Goal: Information Seeking & Learning: Learn about a topic

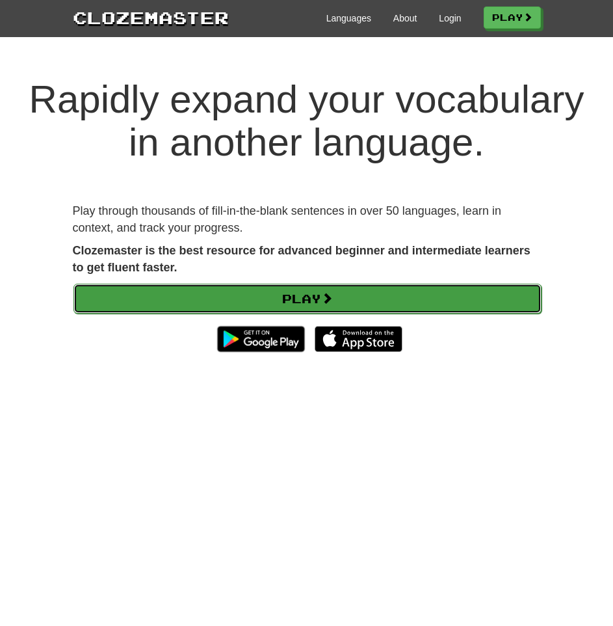
click at [271, 299] on link "Play" at bounding box center [307, 299] width 468 height 30
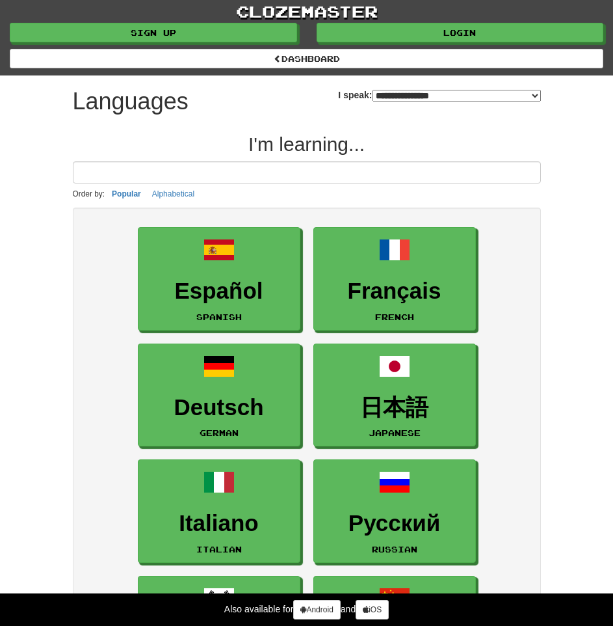
select select "*******"
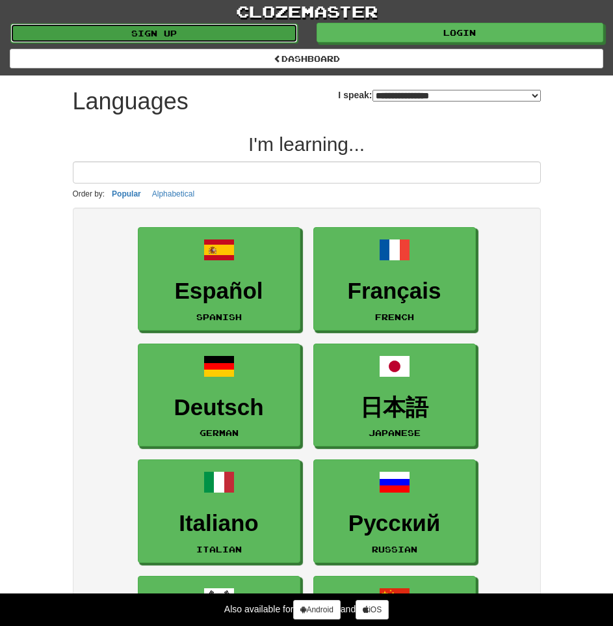
click at [199, 32] on link "Sign up" at bounding box center [153, 33] width 287 height 20
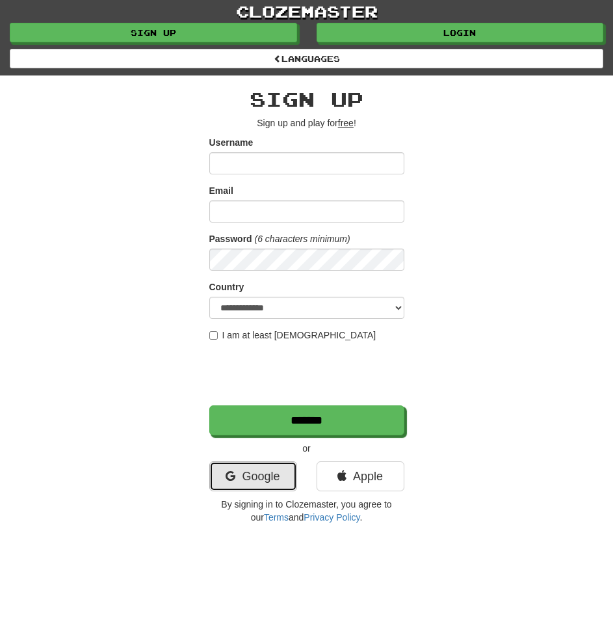
click at [258, 470] on link "Google" at bounding box center [253, 476] width 88 height 30
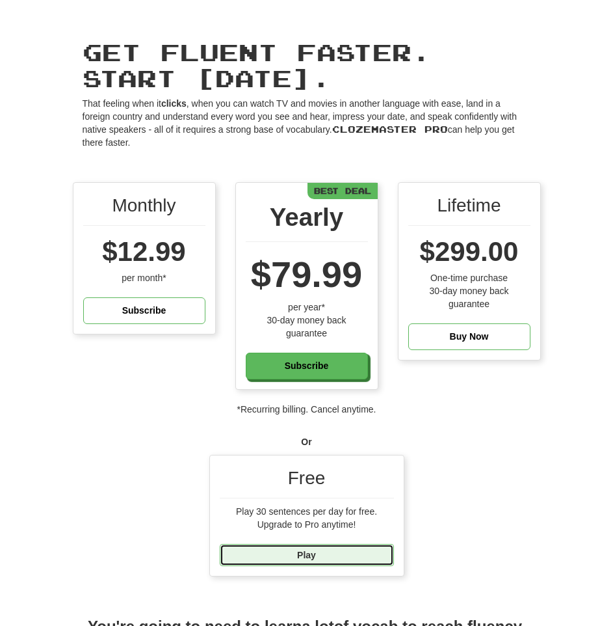
click at [312, 555] on link "Play" at bounding box center [307, 555] width 174 height 22
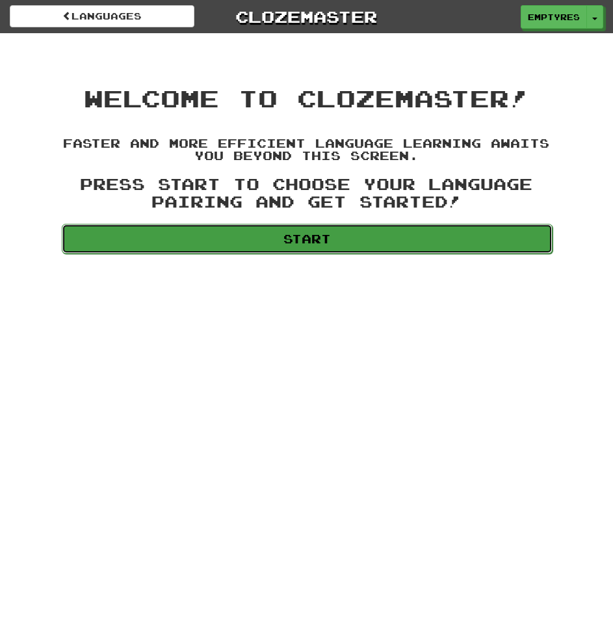
click at [325, 237] on link "Start" at bounding box center [308, 239] width 492 height 30
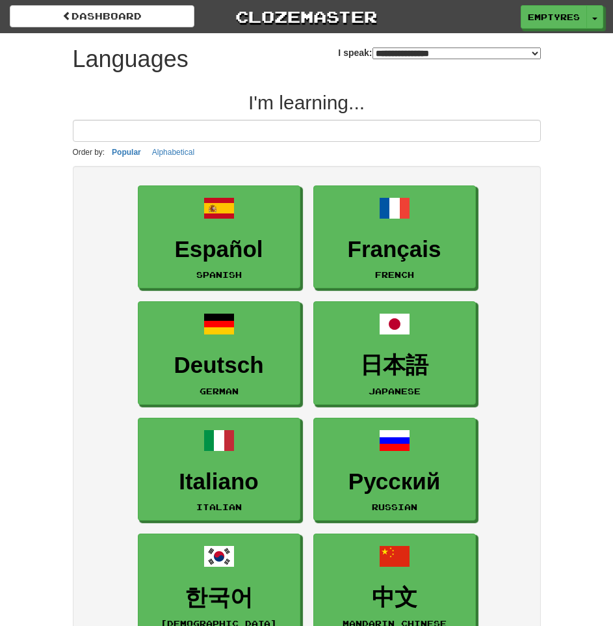
select select "*******"
click at [176, 134] on input at bounding box center [307, 131] width 468 height 22
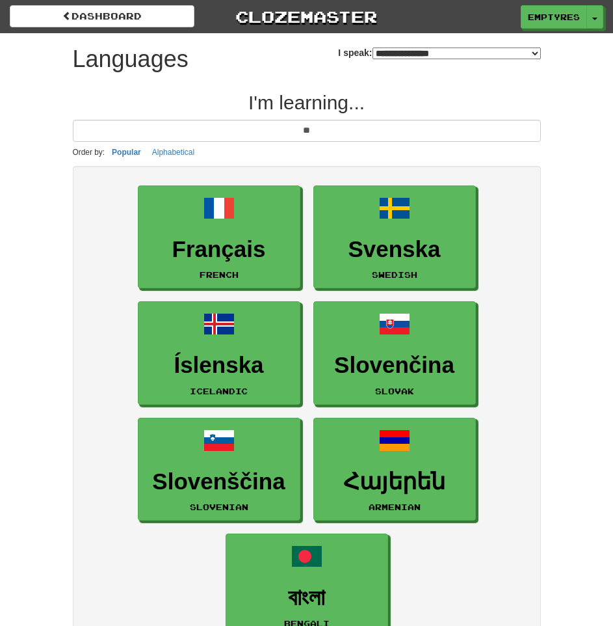
type input "*"
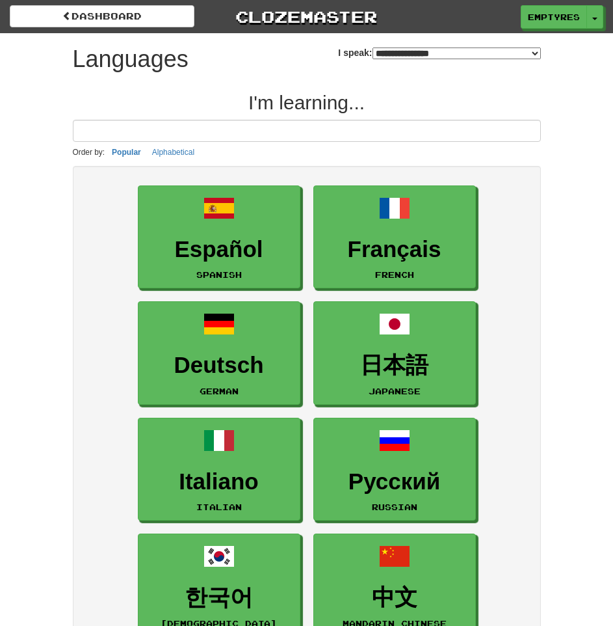
click at [373, 50] on select "**********" at bounding box center [457, 53] width 168 height 12
select select "*******"
click at [373, 47] on select "**********" at bounding box center [457, 53] width 168 height 12
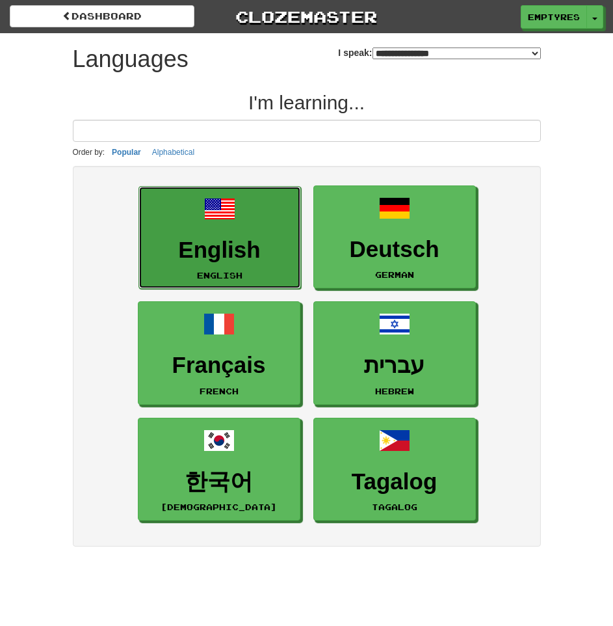
click at [241, 226] on link "English English" at bounding box center [220, 237] width 163 height 103
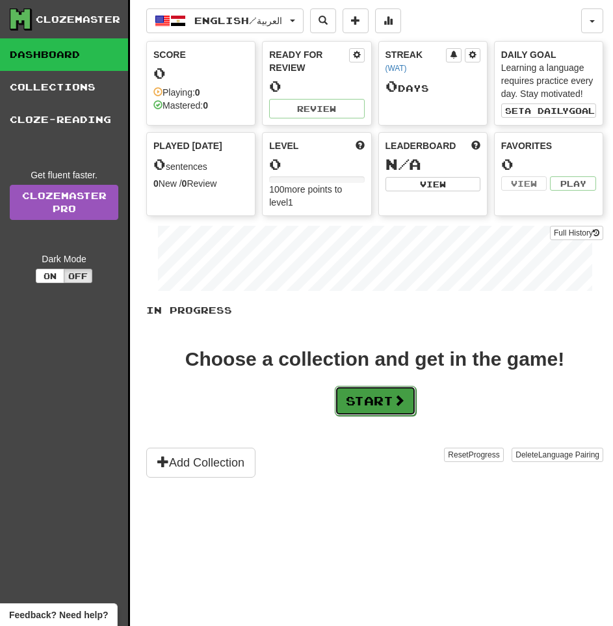
click at [375, 395] on button "Start" at bounding box center [375, 401] width 81 height 30
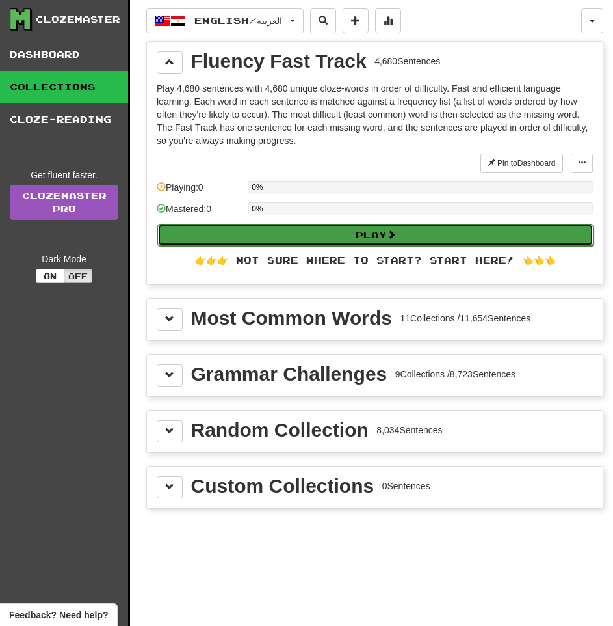
click at [418, 226] on button "Play" at bounding box center [375, 235] width 436 height 22
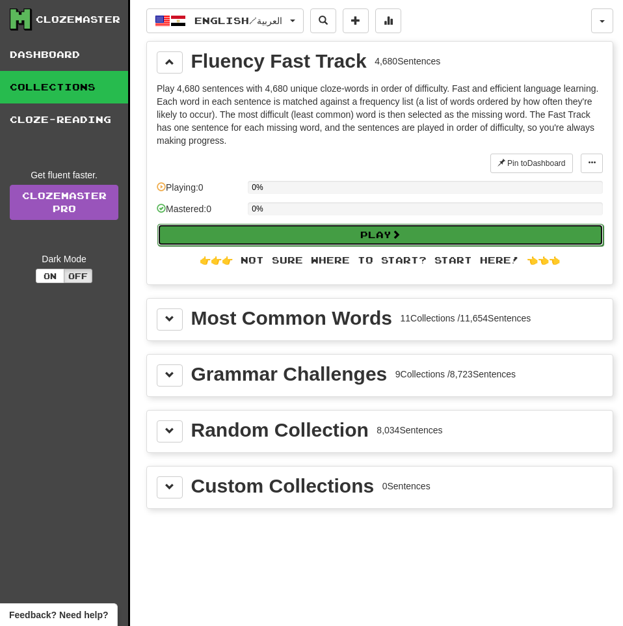
select select "**"
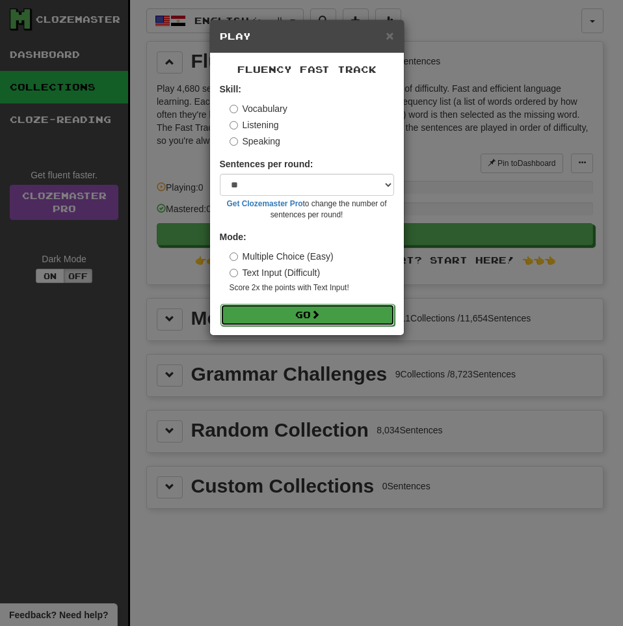
click at [304, 310] on button "Go" at bounding box center [307, 315] width 174 height 22
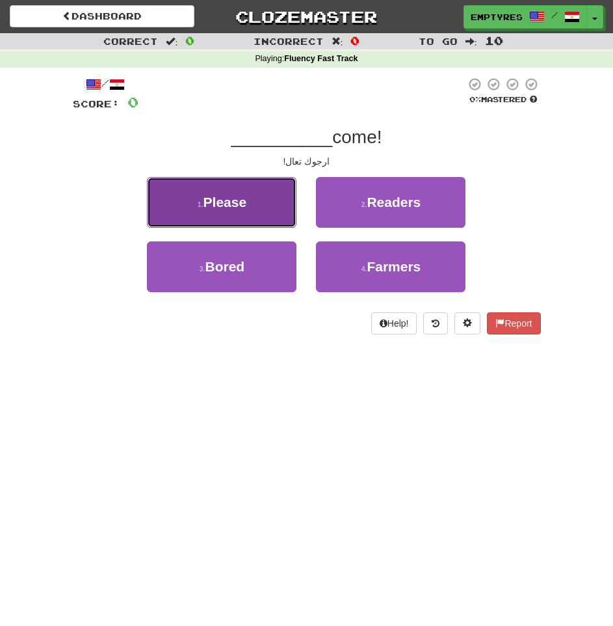
click at [220, 220] on button "1 . Please" at bounding box center [222, 202] width 150 height 51
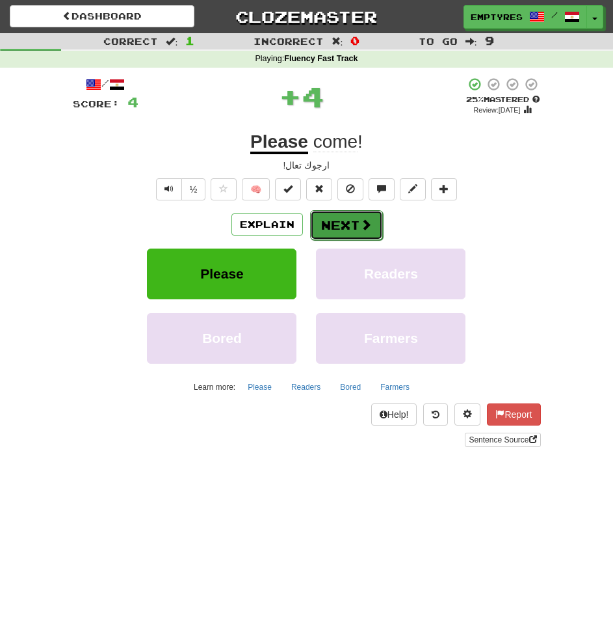
click at [361, 224] on span at bounding box center [366, 225] width 12 height 12
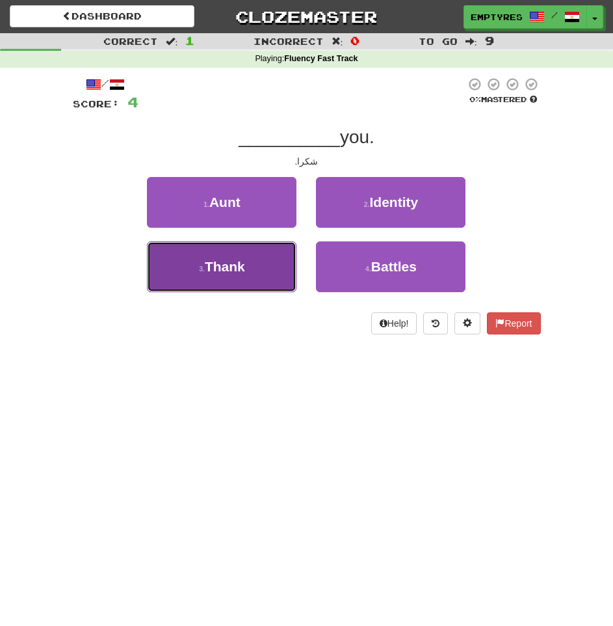
click at [201, 260] on button "3 . Thank" at bounding box center [222, 266] width 150 height 51
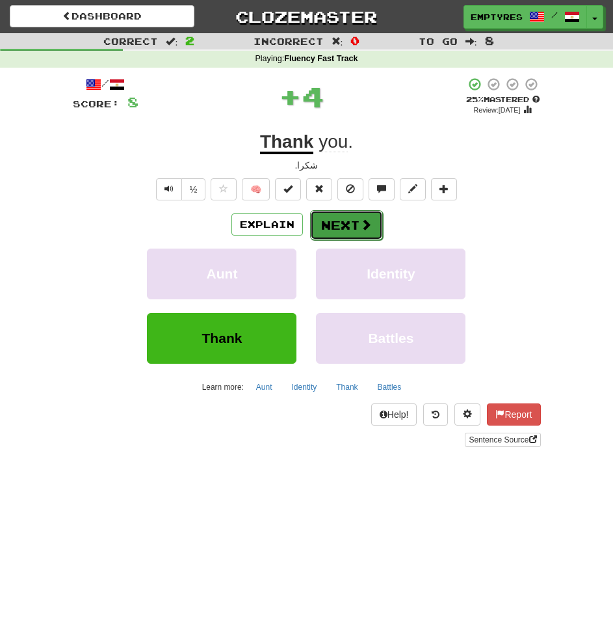
click at [332, 228] on button "Next" at bounding box center [346, 225] width 73 height 30
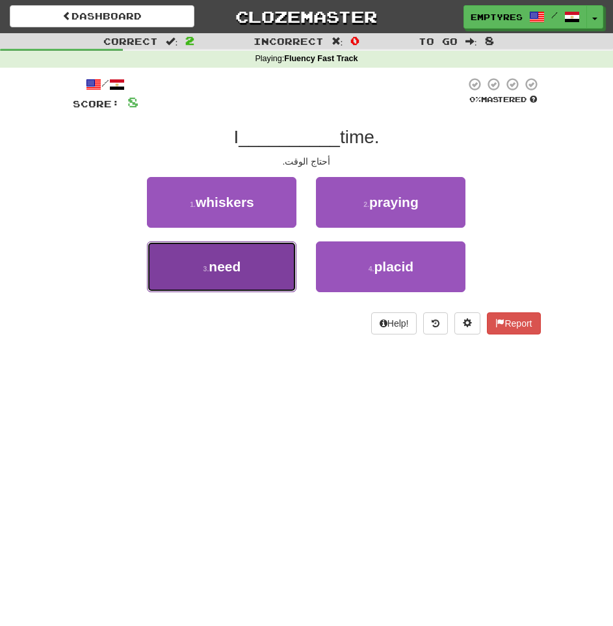
click at [209, 265] on small "3 ." at bounding box center [207, 269] width 6 height 8
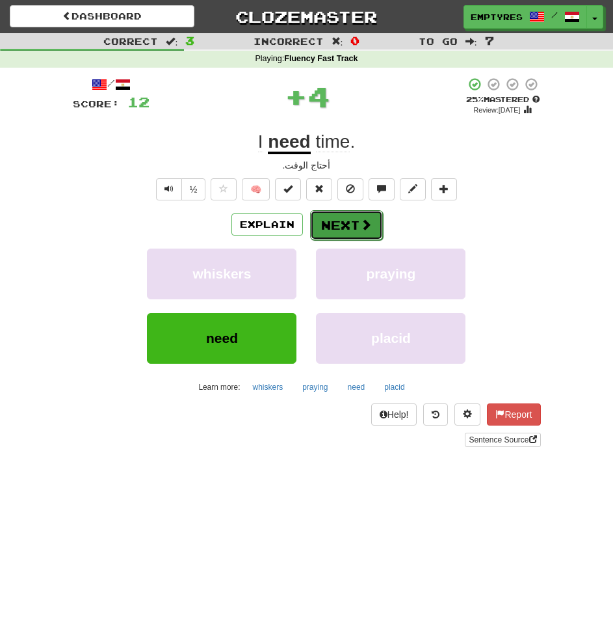
click at [355, 227] on button "Next" at bounding box center [346, 225] width 73 height 30
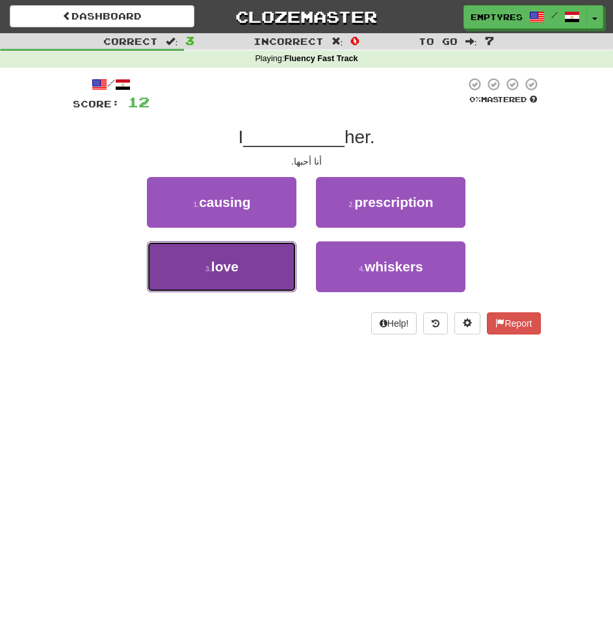
click at [234, 258] on button "3 . love" at bounding box center [222, 266] width 150 height 51
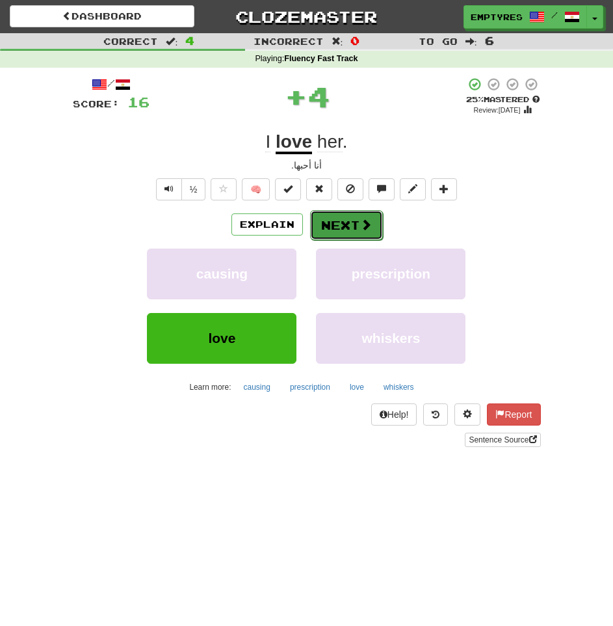
click at [343, 229] on button "Next" at bounding box center [346, 225] width 73 height 30
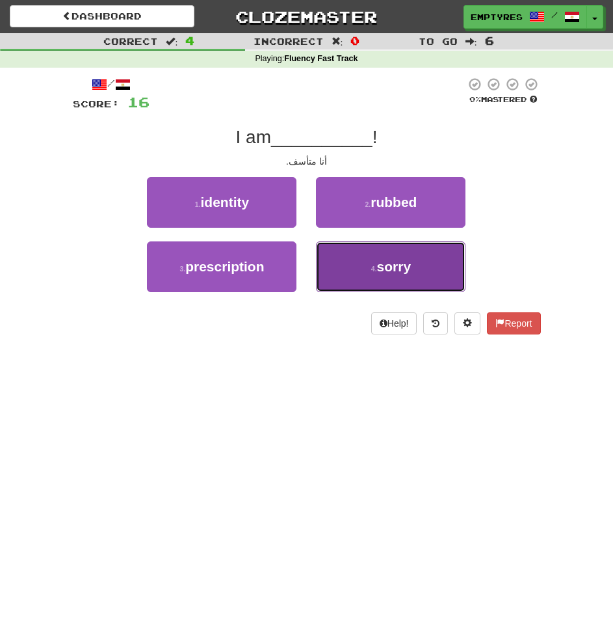
click at [410, 281] on button "4 . sorry" at bounding box center [391, 266] width 150 height 51
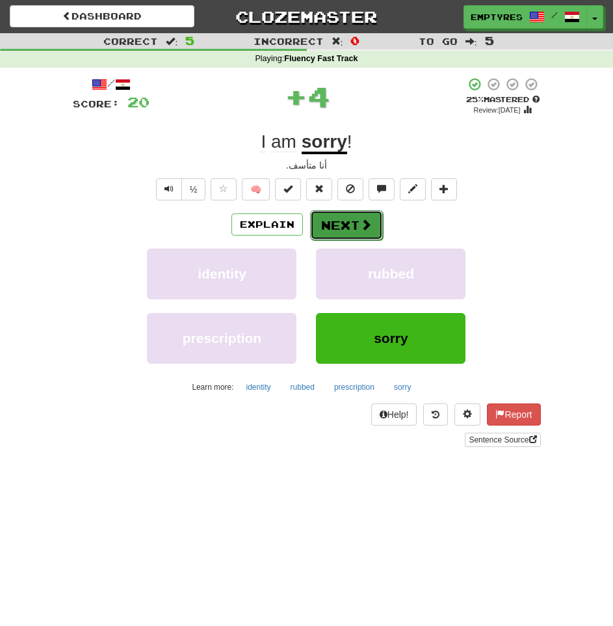
click at [352, 224] on button "Next" at bounding box center [346, 225] width 73 height 30
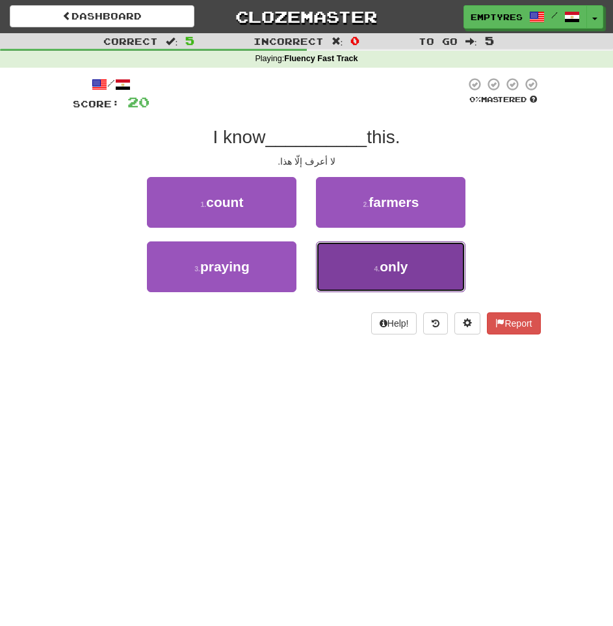
click at [406, 274] on span "only" at bounding box center [394, 266] width 28 height 15
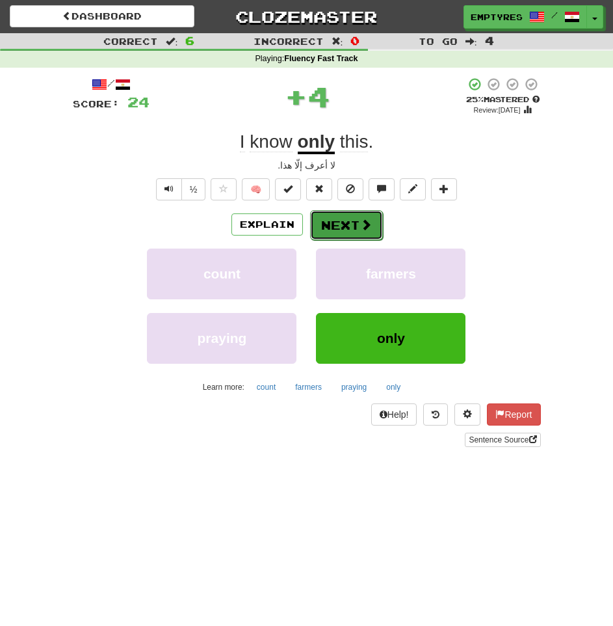
click at [347, 225] on button "Next" at bounding box center [346, 225] width 73 height 30
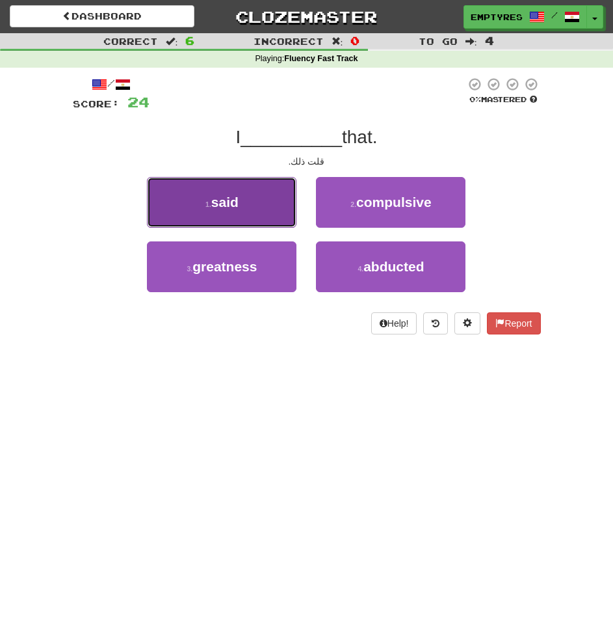
click at [226, 191] on button "1 . said" at bounding box center [222, 202] width 150 height 51
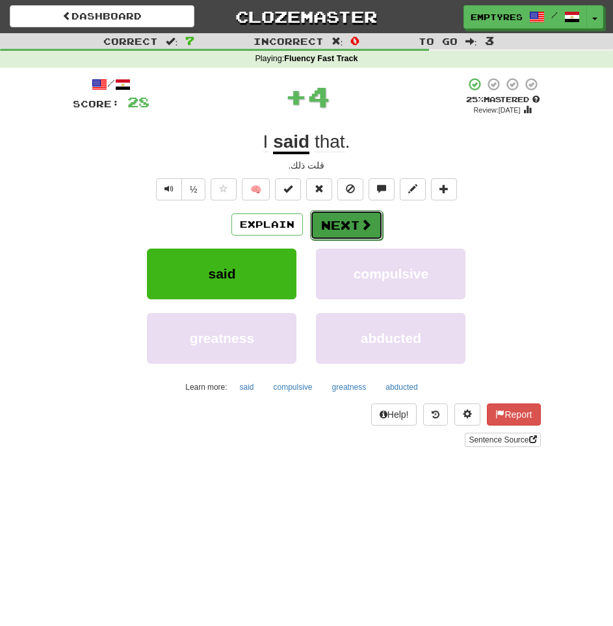
click at [349, 224] on button "Next" at bounding box center [346, 225] width 73 height 30
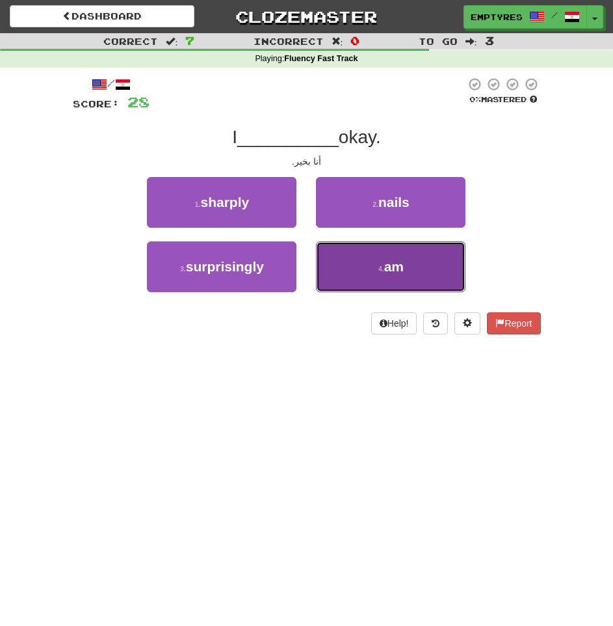
click at [416, 269] on button "4 . am" at bounding box center [391, 266] width 150 height 51
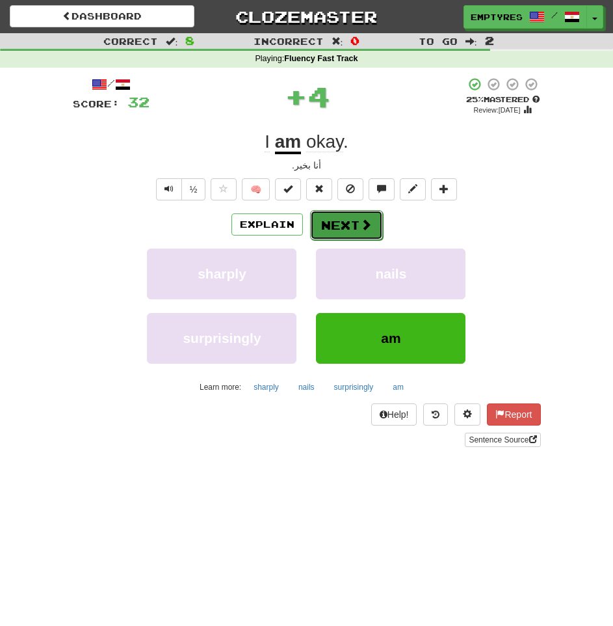
click at [343, 226] on button "Next" at bounding box center [346, 225] width 73 height 30
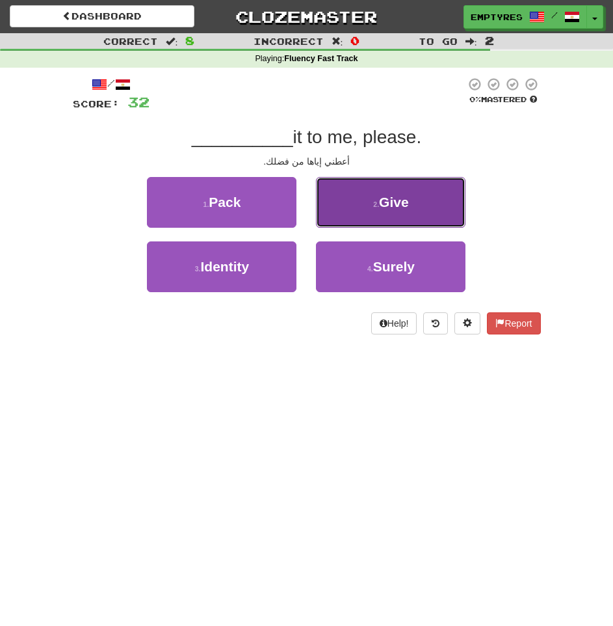
click at [386, 202] on span "Give" at bounding box center [394, 201] width 30 height 15
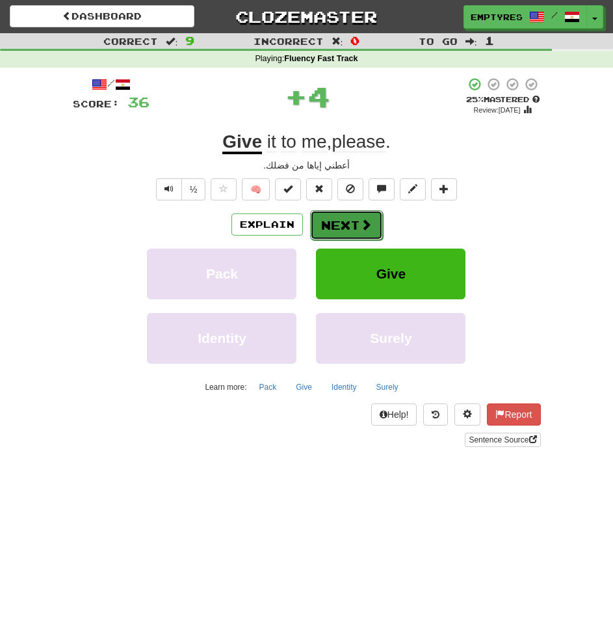
click at [355, 218] on button "Next" at bounding box center [346, 225] width 73 height 30
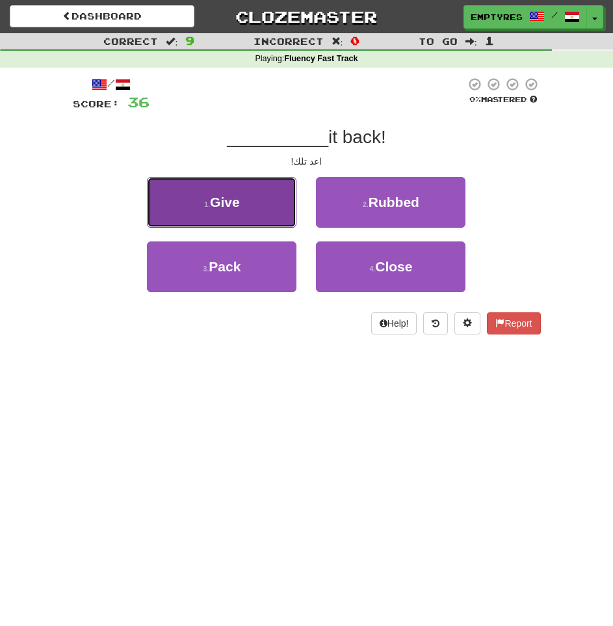
click at [215, 207] on span "Give" at bounding box center [225, 201] width 30 height 15
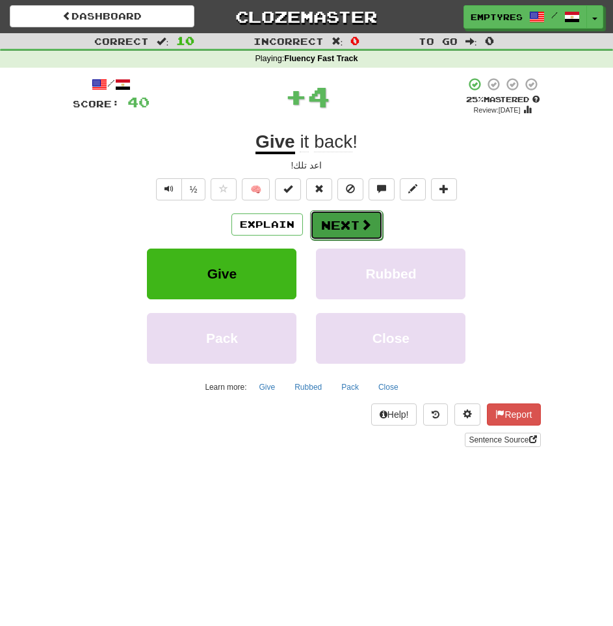
click at [365, 216] on button "Next" at bounding box center [346, 225] width 73 height 30
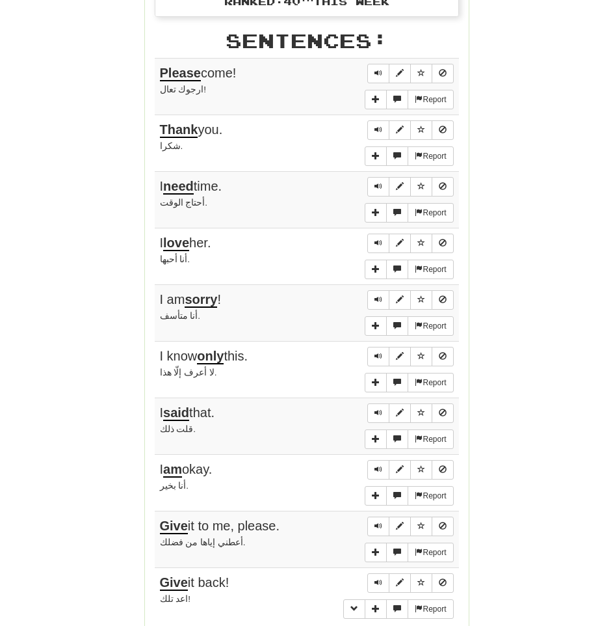
scroll to position [845, 0]
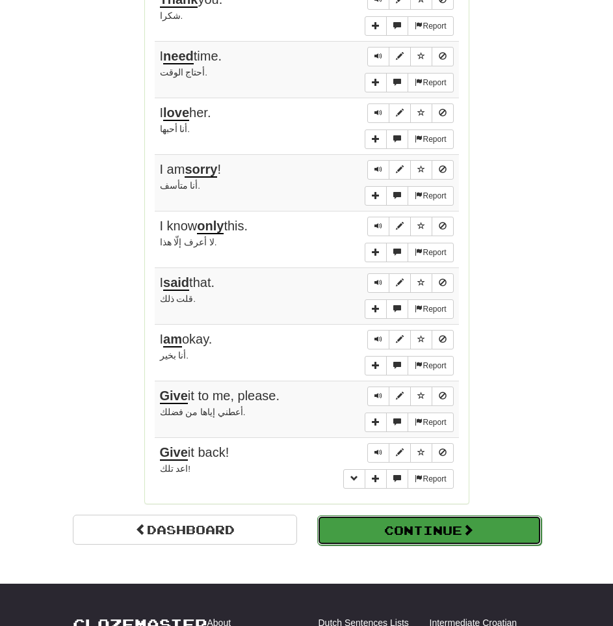
click at [441, 518] on button "Continue" at bounding box center [429, 530] width 224 height 30
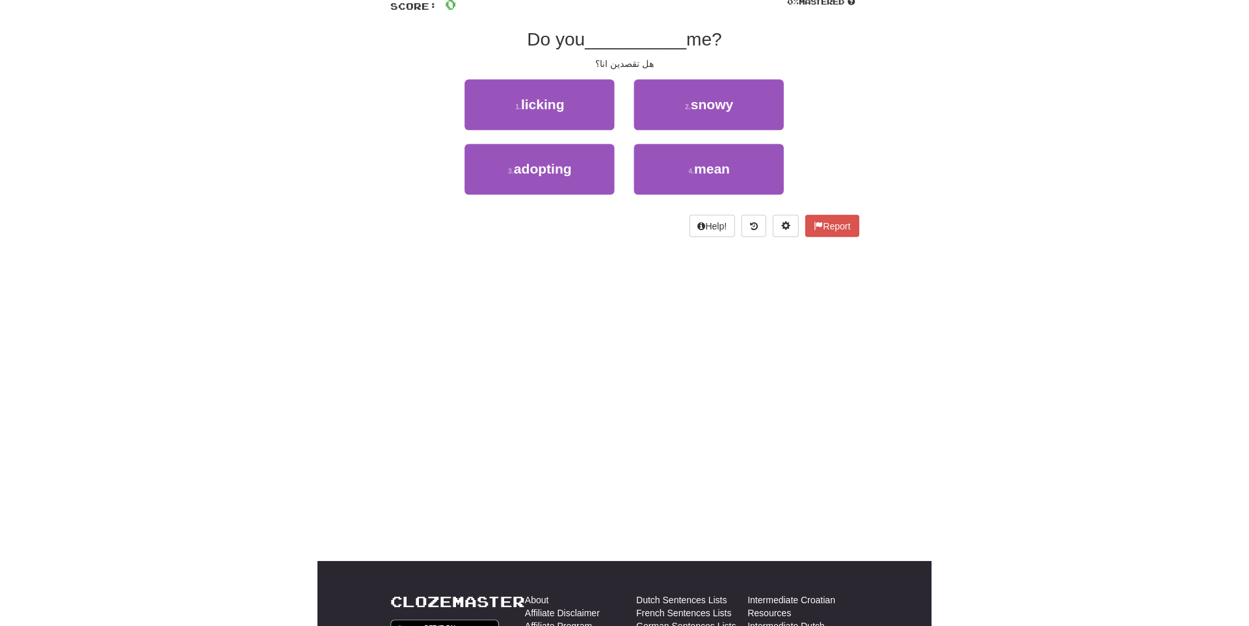
scroll to position [0, 0]
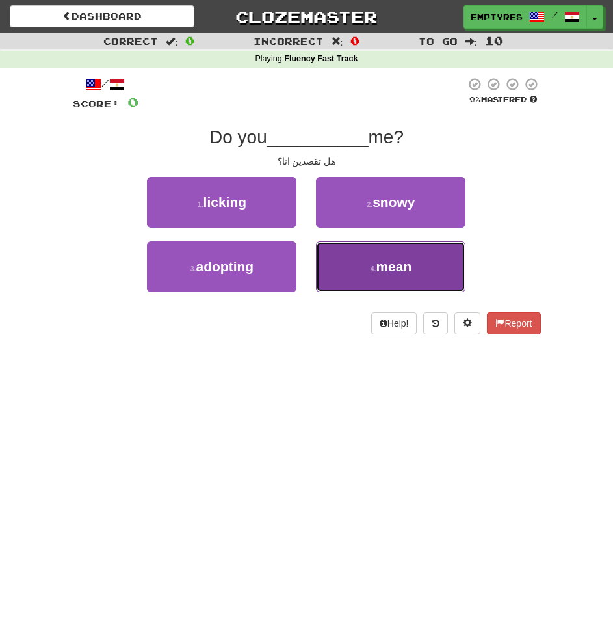
click at [396, 265] on span "mean" at bounding box center [394, 266] width 36 height 15
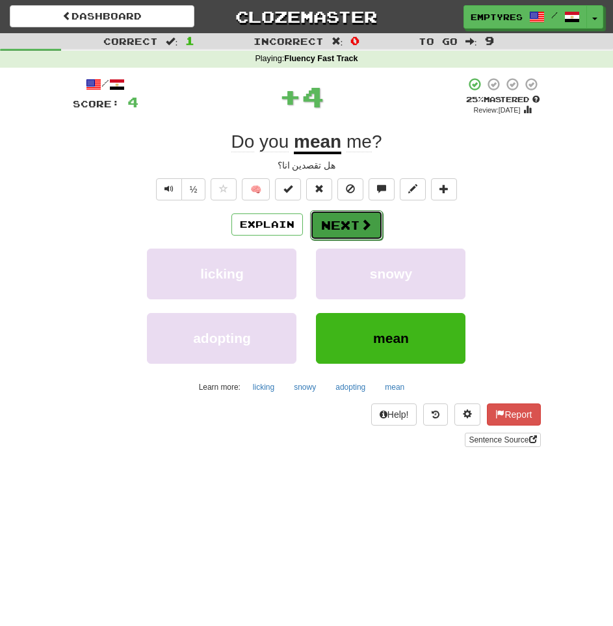
click at [349, 230] on button "Next" at bounding box center [346, 225] width 73 height 30
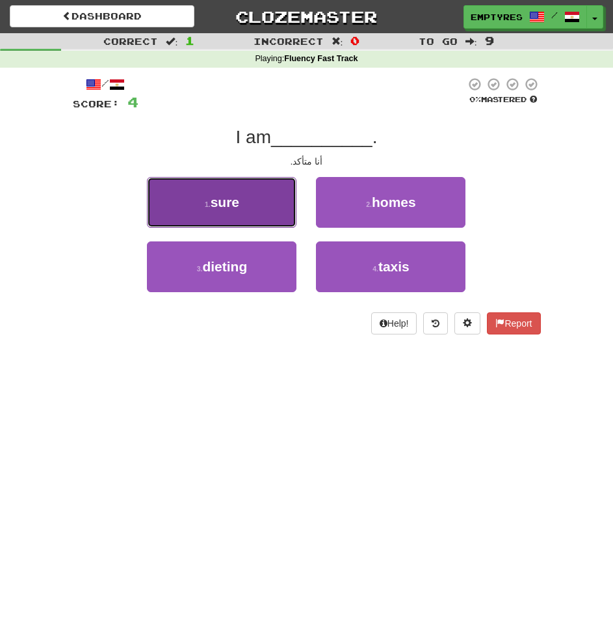
click at [237, 209] on span "sure" at bounding box center [225, 201] width 29 height 15
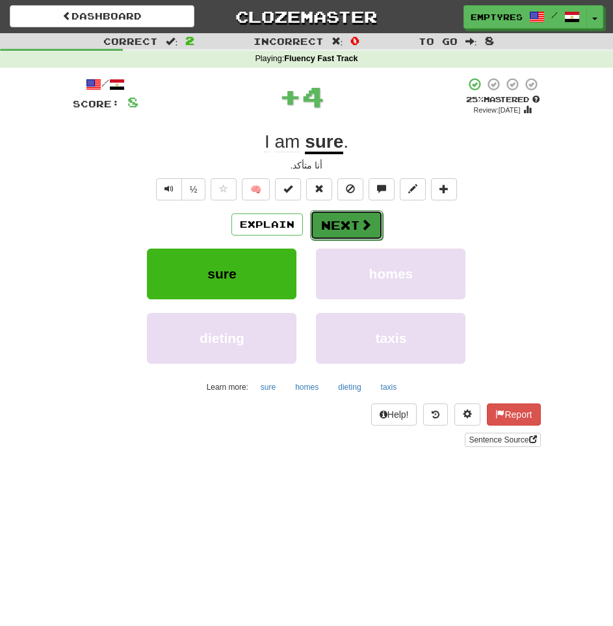
click at [359, 219] on button "Next" at bounding box center [346, 225] width 73 height 30
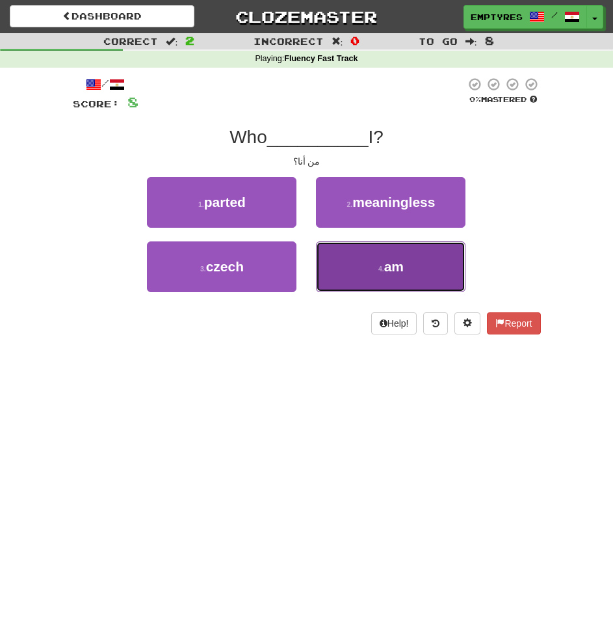
click at [402, 277] on button "4 . am" at bounding box center [391, 266] width 150 height 51
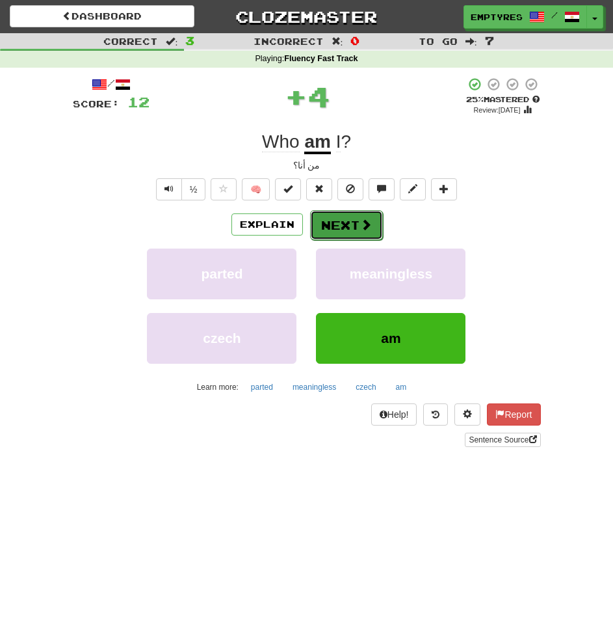
click at [357, 228] on button "Next" at bounding box center [346, 225] width 73 height 30
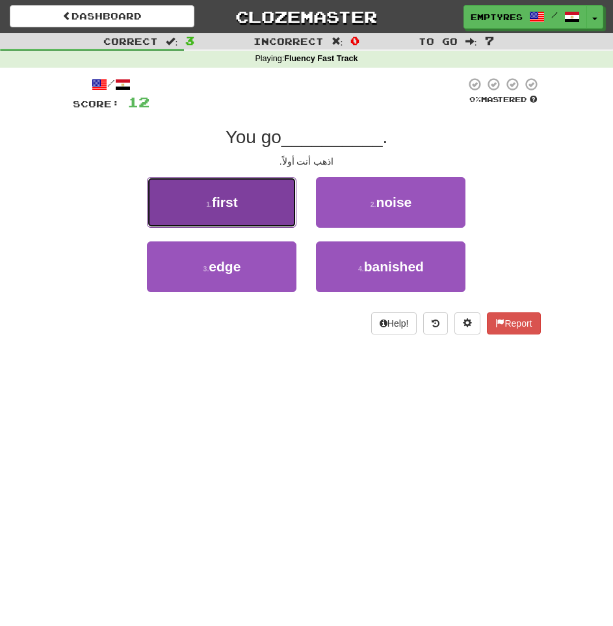
click at [215, 196] on span "first" at bounding box center [225, 201] width 26 height 15
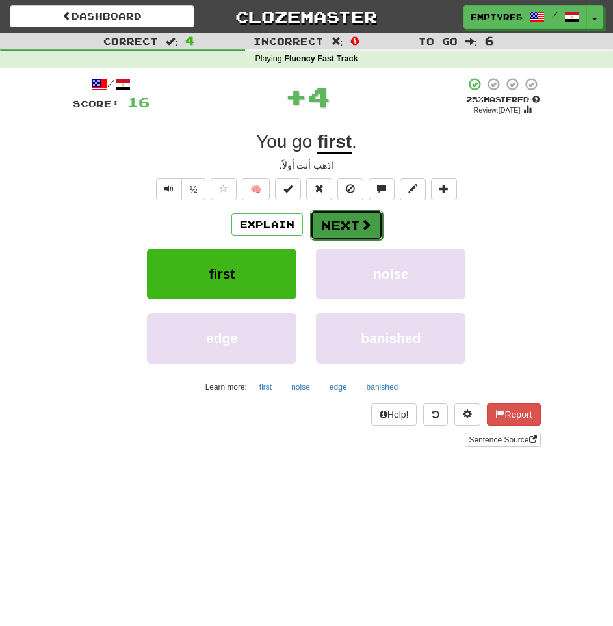
click at [343, 232] on button "Next" at bounding box center [346, 225] width 73 height 30
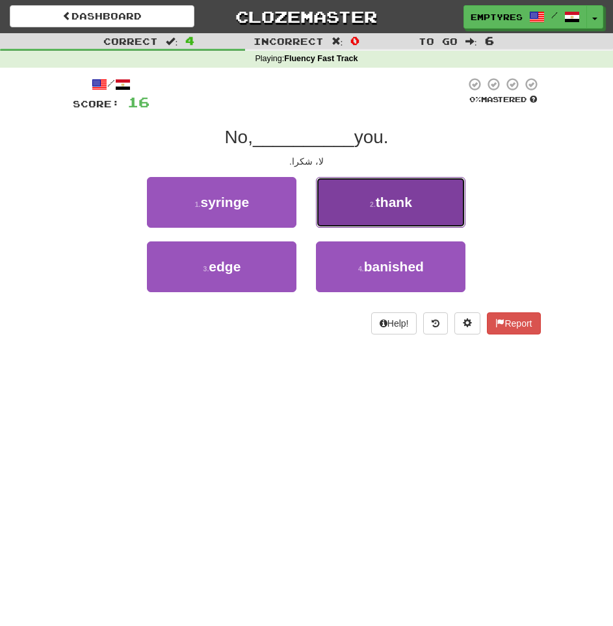
click at [396, 214] on button "2 . thank" at bounding box center [391, 202] width 150 height 51
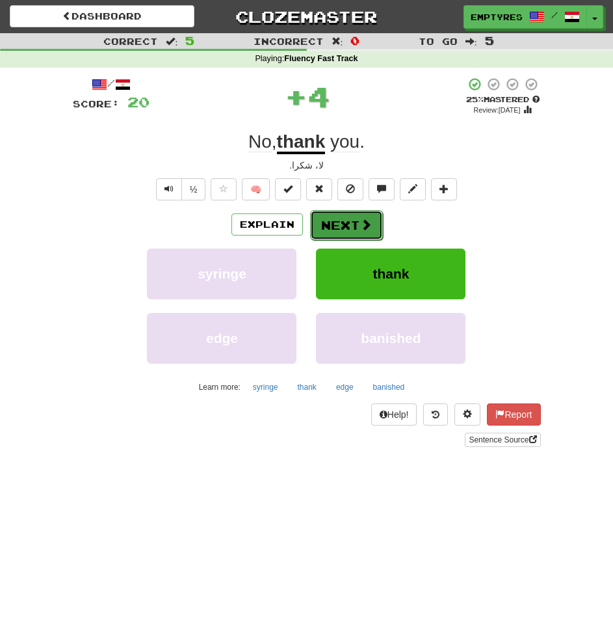
click at [351, 232] on button "Next" at bounding box center [346, 225] width 73 height 30
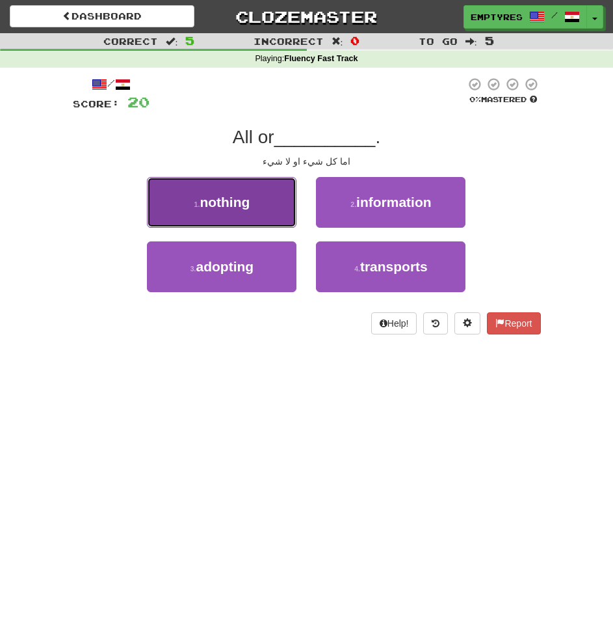
click at [246, 220] on button "1 . nothing" at bounding box center [222, 202] width 150 height 51
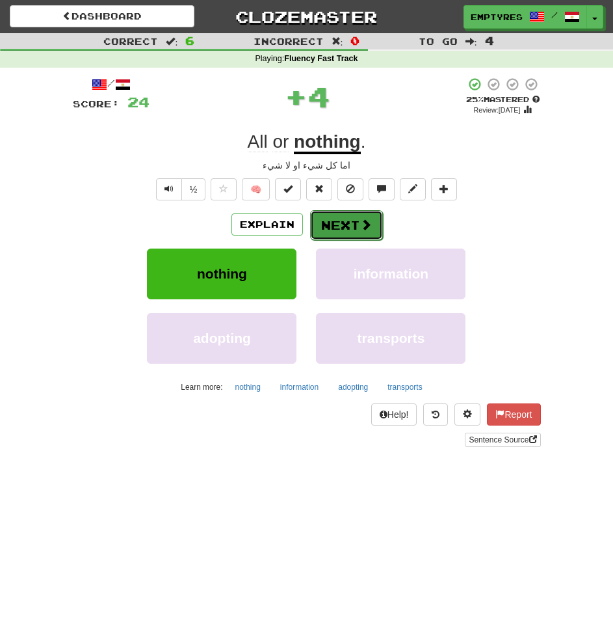
click at [343, 224] on button "Next" at bounding box center [346, 225] width 73 height 30
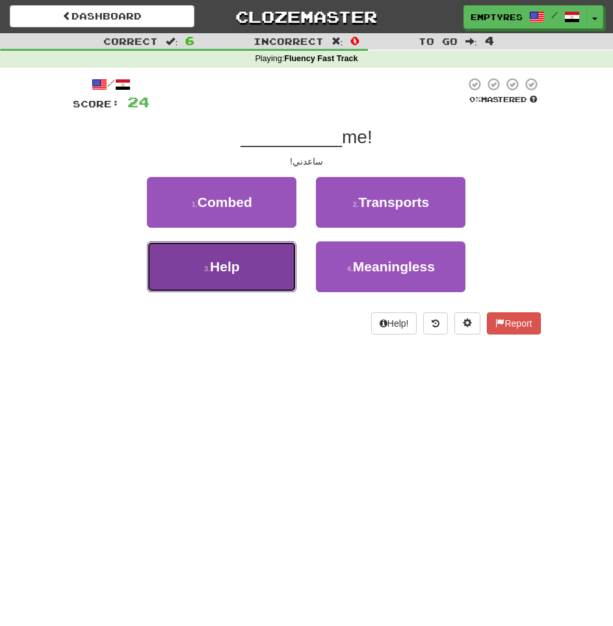
click at [248, 282] on button "3 . Help" at bounding box center [222, 266] width 150 height 51
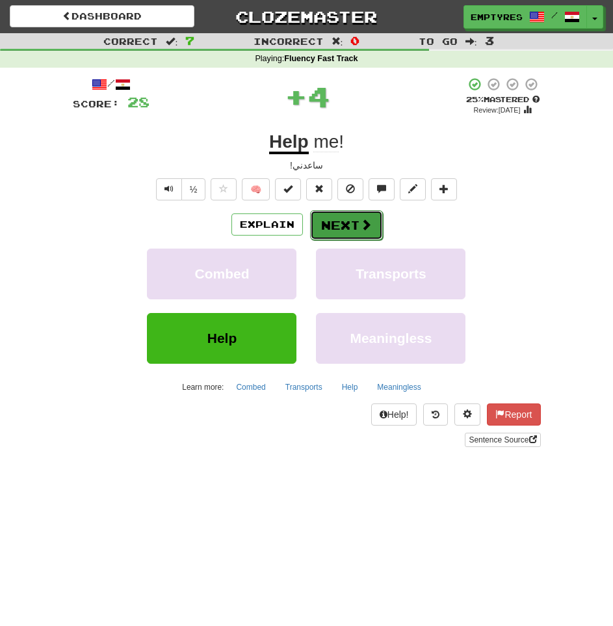
click at [349, 223] on button "Next" at bounding box center [346, 225] width 73 height 30
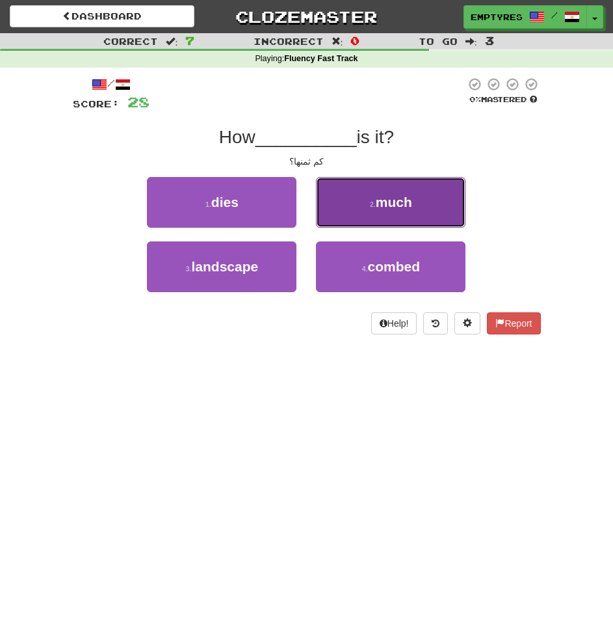
click at [392, 204] on span "much" at bounding box center [394, 201] width 36 height 15
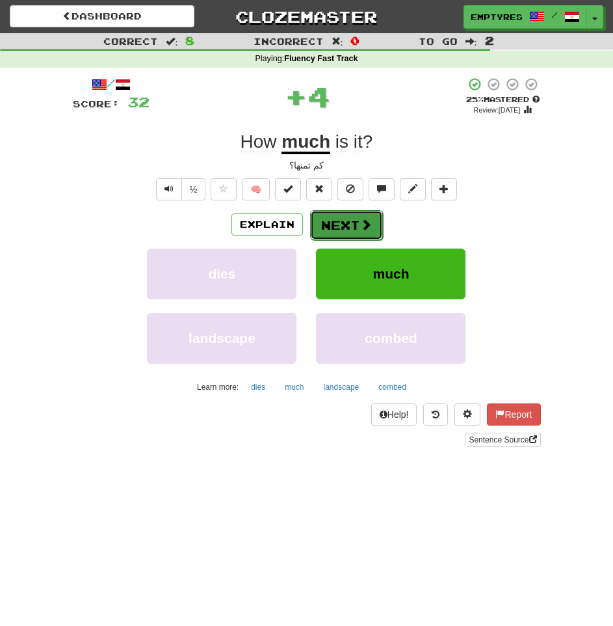
click at [355, 219] on button "Next" at bounding box center [346, 225] width 73 height 30
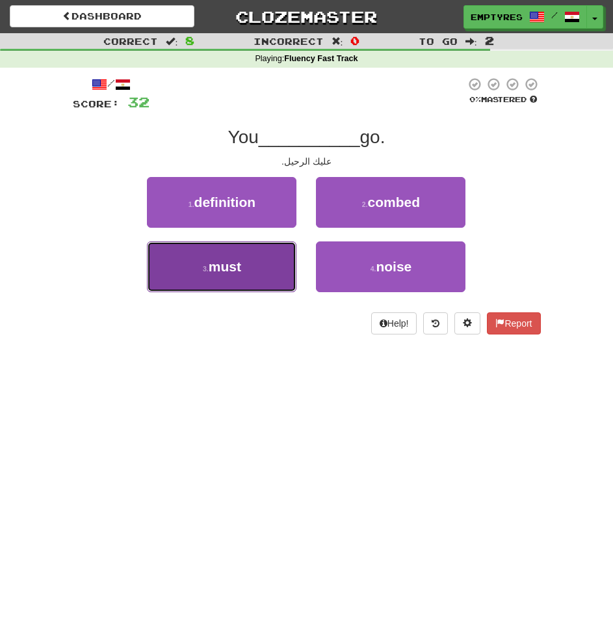
click at [220, 269] on span "must" at bounding box center [225, 266] width 33 height 15
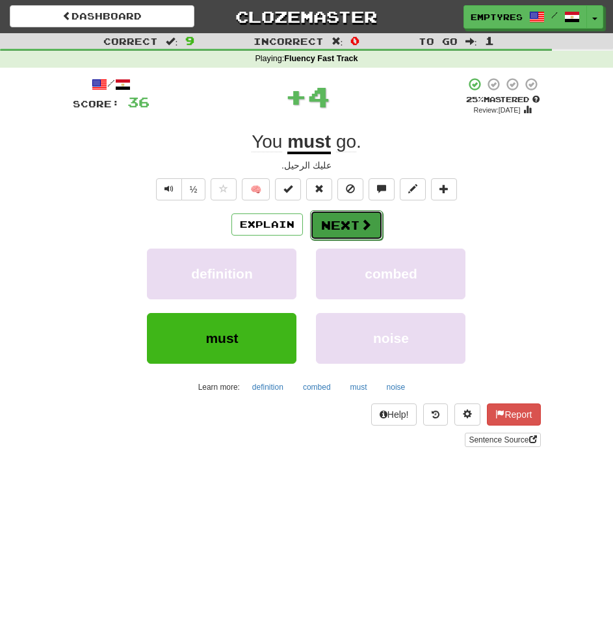
click at [374, 221] on button "Next" at bounding box center [346, 225] width 73 height 30
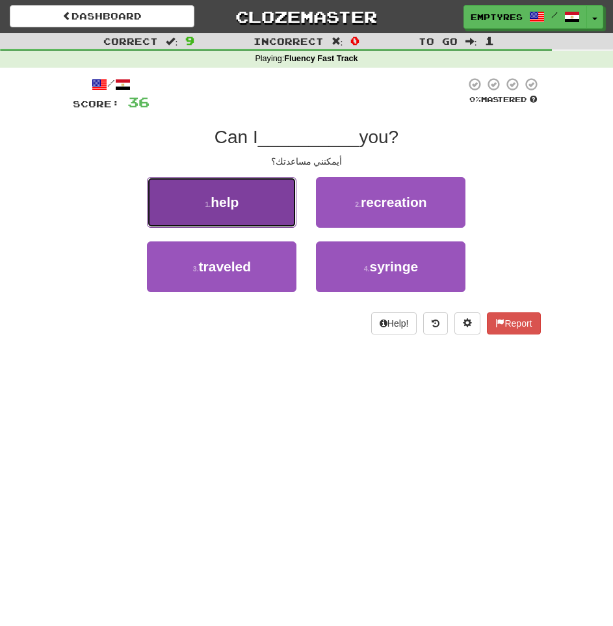
click at [265, 200] on button "1 . help" at bounding box center [222, 202] width 150 height 51
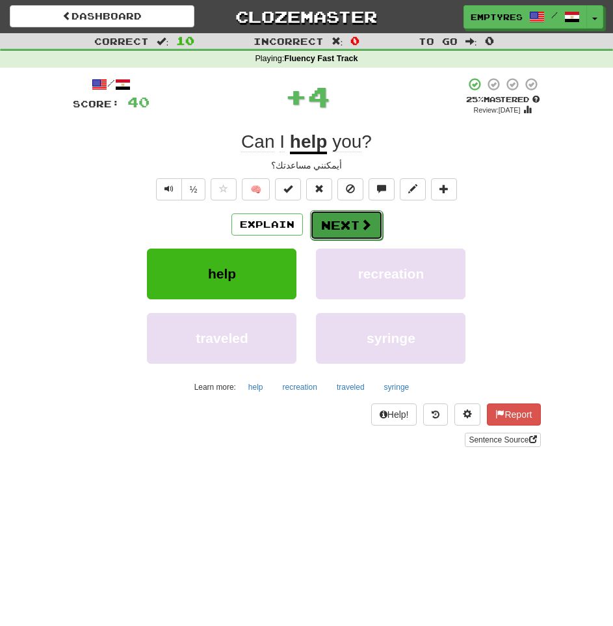
click at [352, 222] on button "Next" at bounding box center [346, 225] width 73 height 30
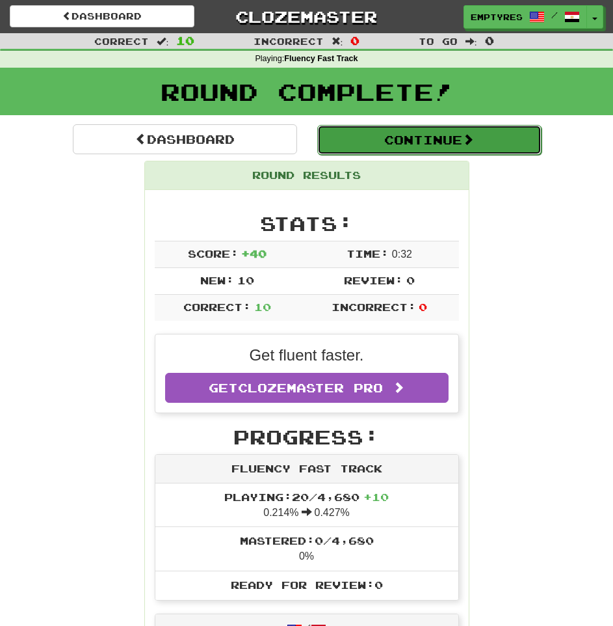
click at [423, 143] on button "Continue" at bounding box center [429, 140] width 224 height 30
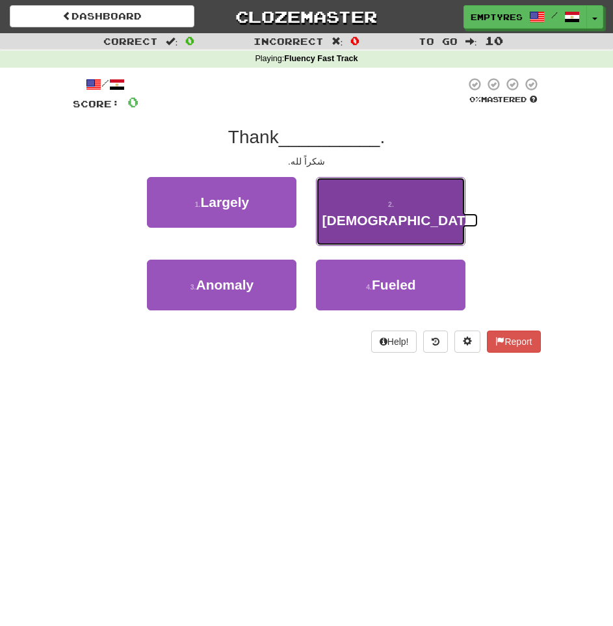
click at [390, 213] on span "[DEMOGRAPHIC_DATA]" at bounding box center [400, 220] width 157 height 15
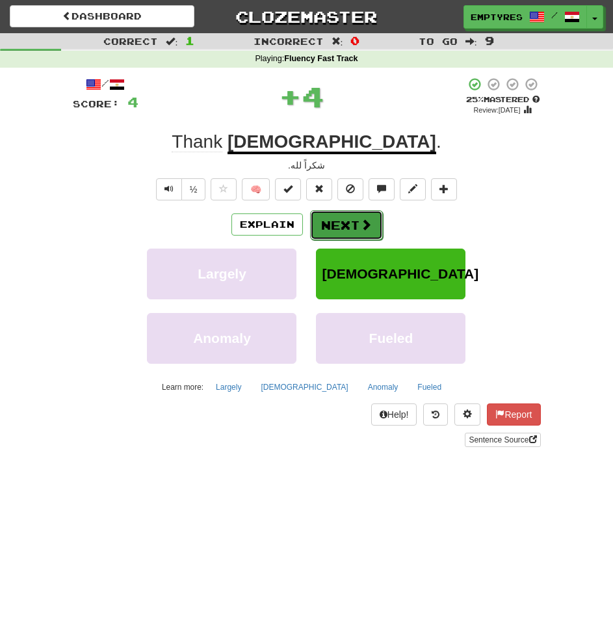
click at [341, 232] on button "Next" at bounding box center [346, 225] width 73 height 30
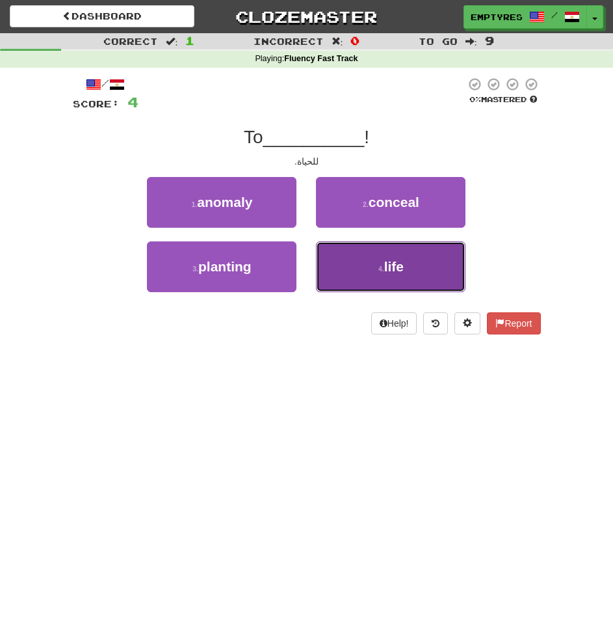
click at [408, 268] on button "4 . life" at bounding box center [391, 266] width 150 height 51
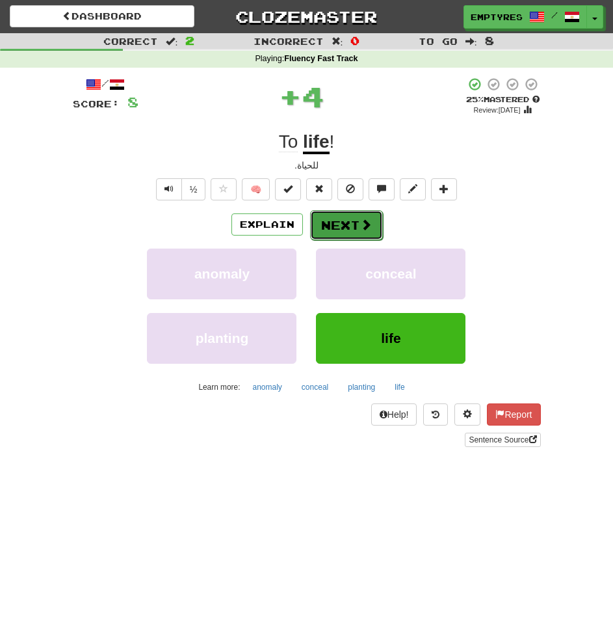
click at [338, 225] on button "Next" at bounding box center [346, 225] width 73 height 30
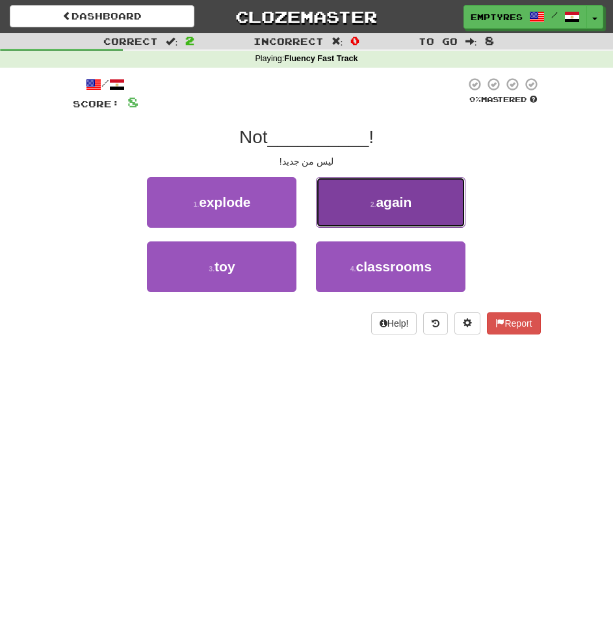
click at [431, 205] on button "2 . again" at bounding box center [391, 202] width 150 height 51
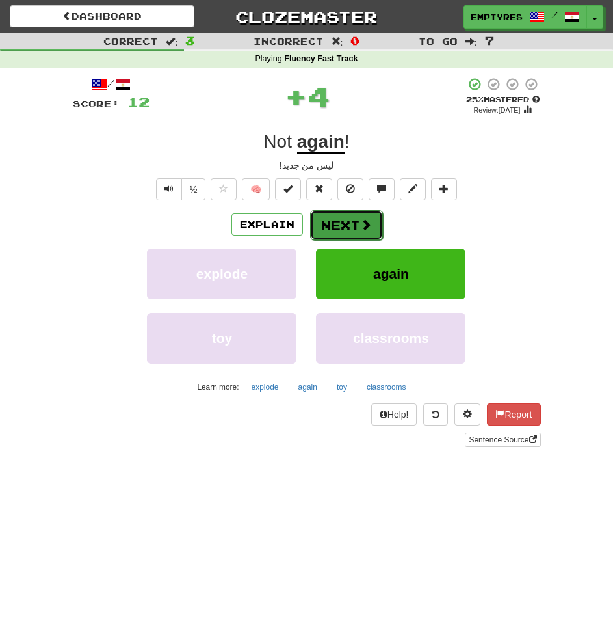
click at [345, 220] on button "Next" at bounding box center [346, 225] width 73 height 30
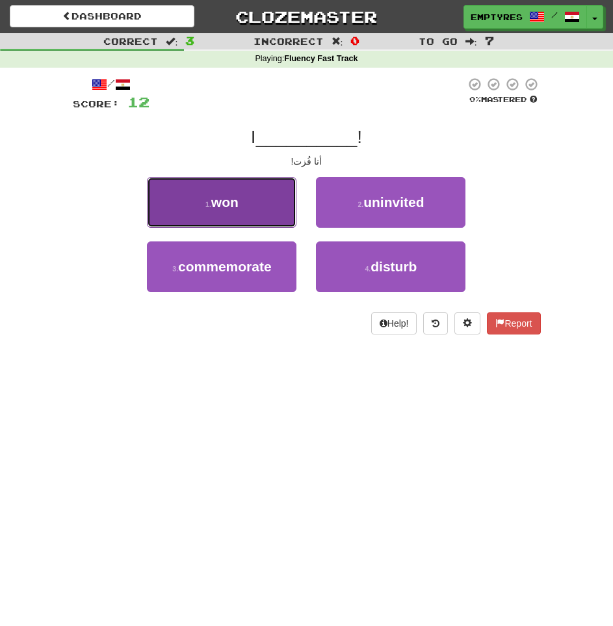
click at [254, 201] on button "1 . won" at bounding box center [222, 202] width 150 height 51
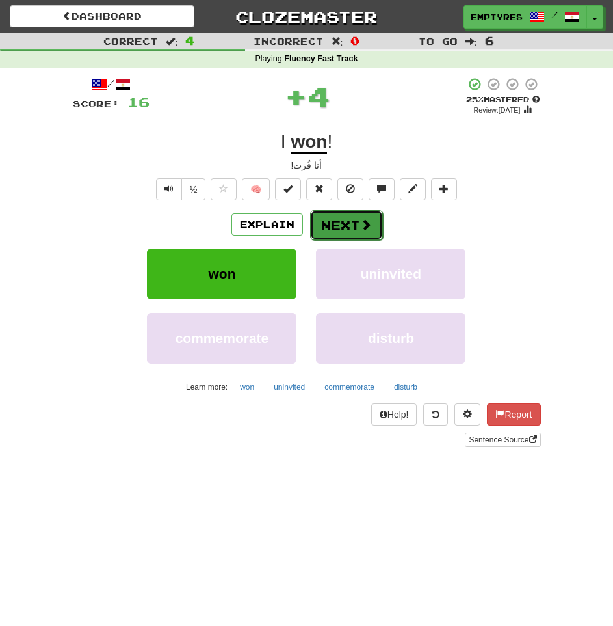
click at [354, 215] on button "Next" at bounding box center [346, 225] width 73 height 30
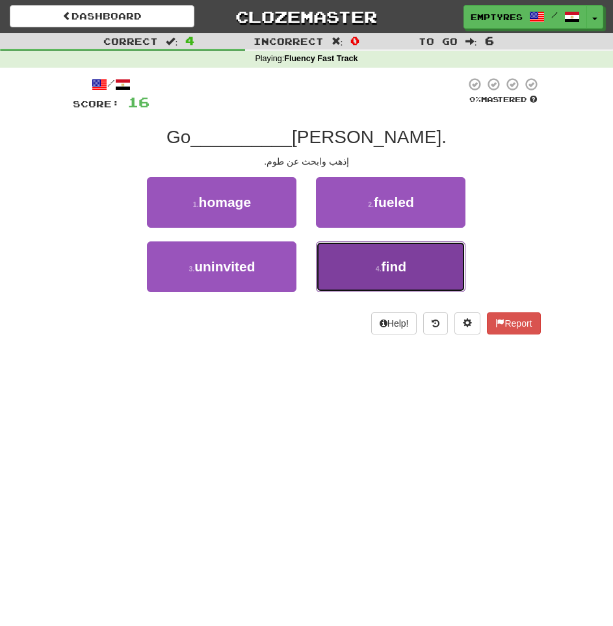
click at [418, 265] on button "4 . find" at bounding box center [391, 266] width 150 height 51
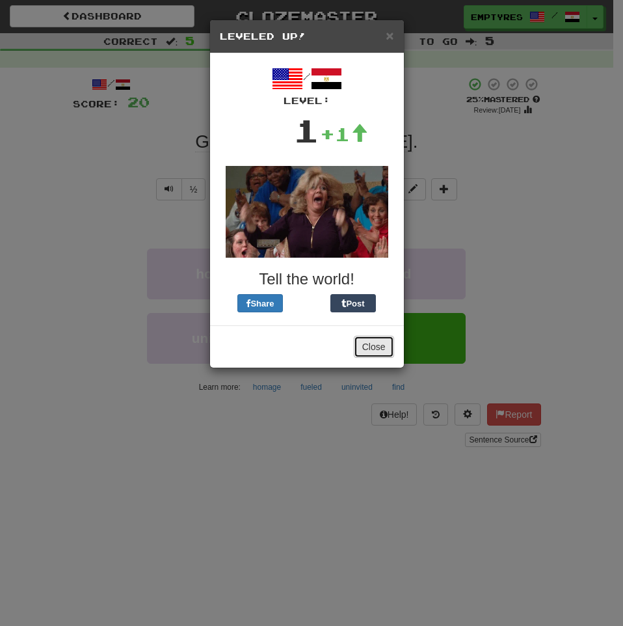
click at [374, 349] on button "Close" at bounding box center [374, 347] width 40 height 22
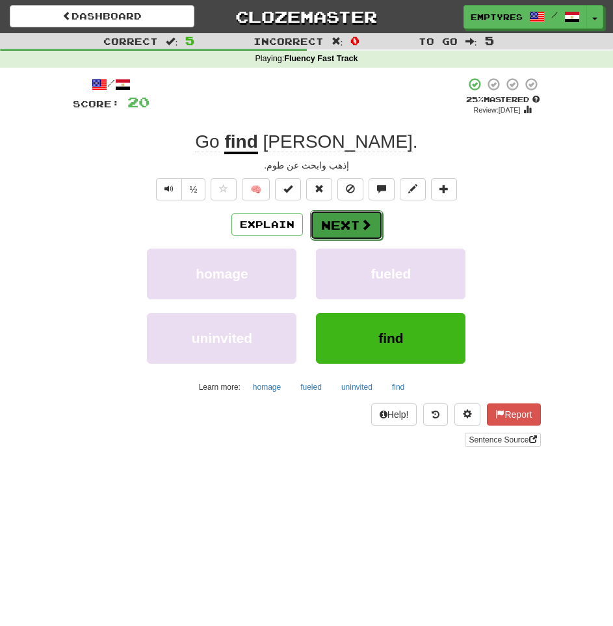
click at [361, 228] on span at bounding box center [366, 225] width 12 height 12
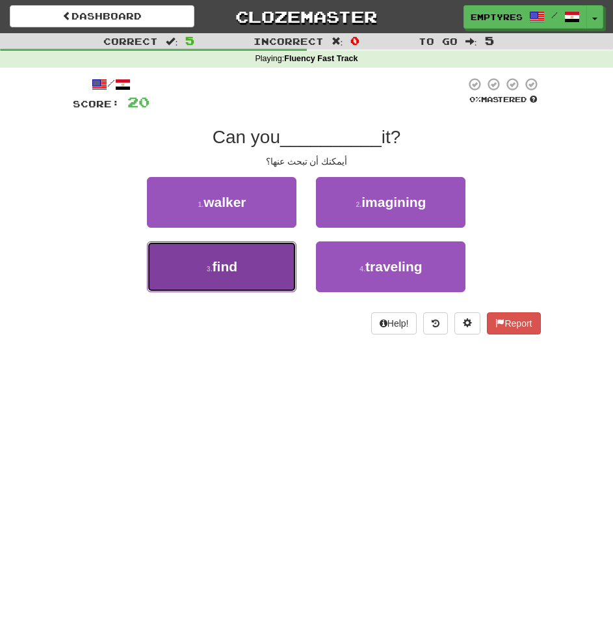
click at [240, 261] on button "3 . find" at bounding box center [222, 266] width 150 height 51
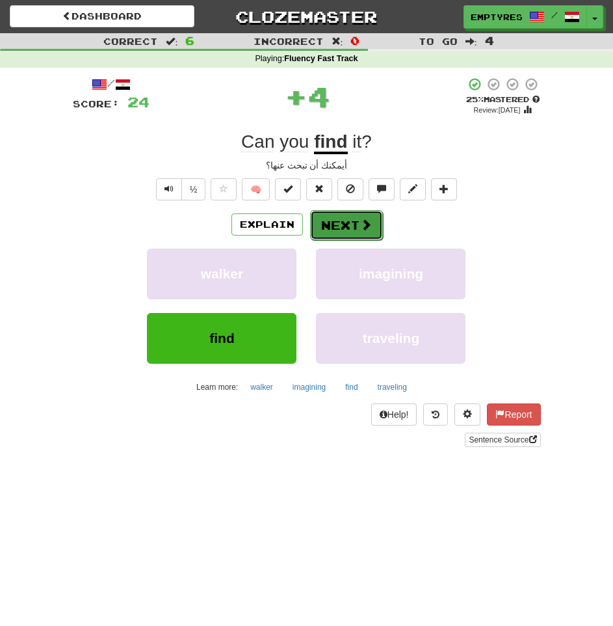
click at [343, 217] on button "Next" at bounding box center [346, 225] width 73 height 30
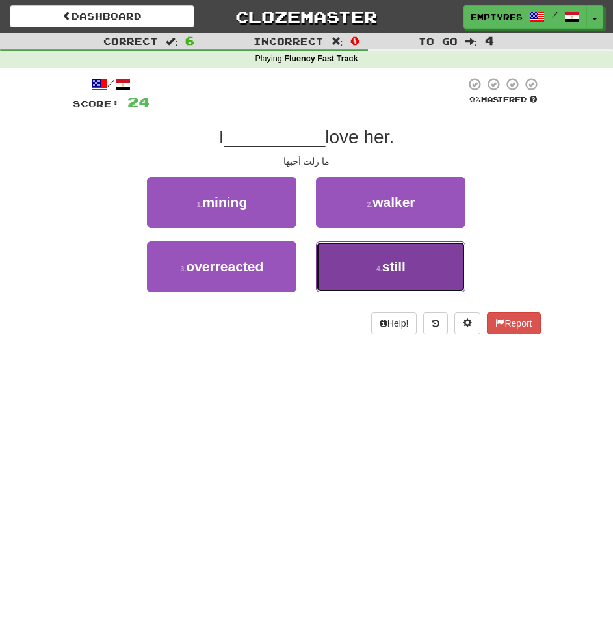
click at [412, 278] on button "4 . still" at bounding box center [391, 266] width 150 height 51
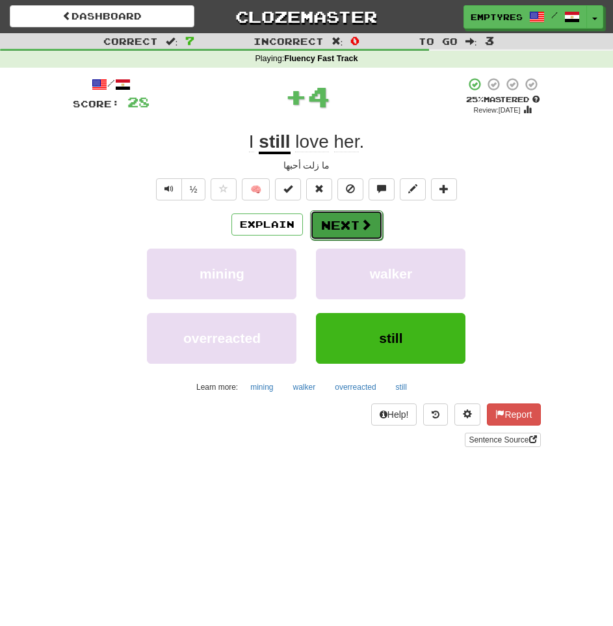
click at [375, 218] on button "Next" at bounding box center [346, 225] width 73 height 30
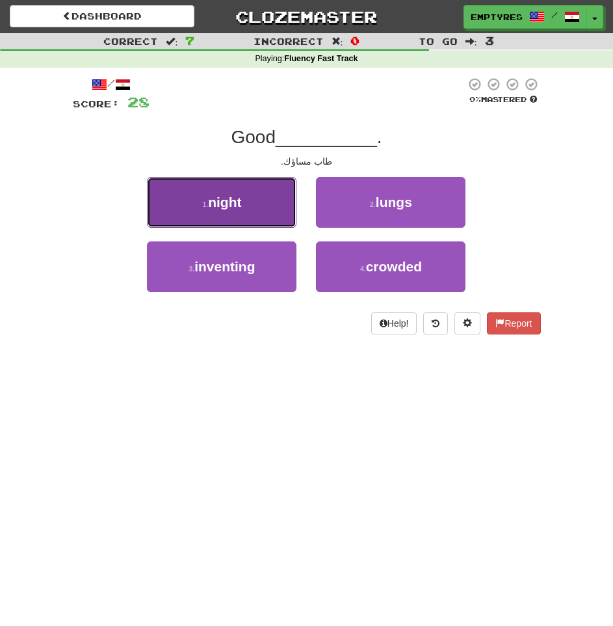
click at [253, 216] on button "1 . night" at bounding box center [222, 202] width 150 height 51
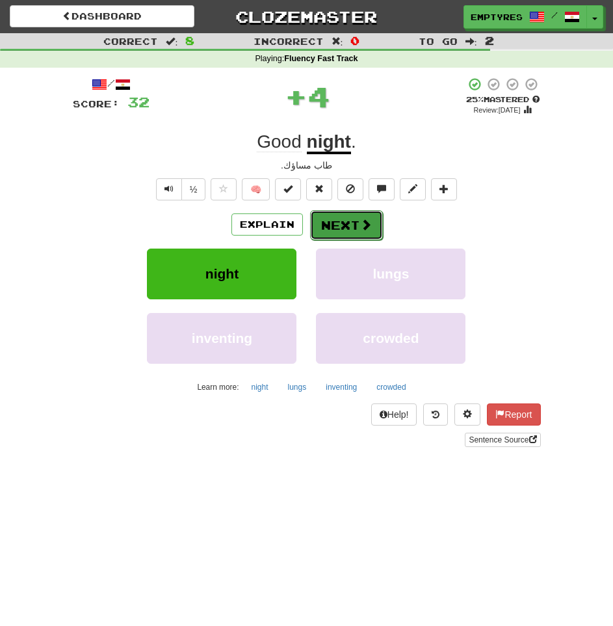
click at [345, 220] on button "Next" at bounding box center [346, 225] width 73 height 30
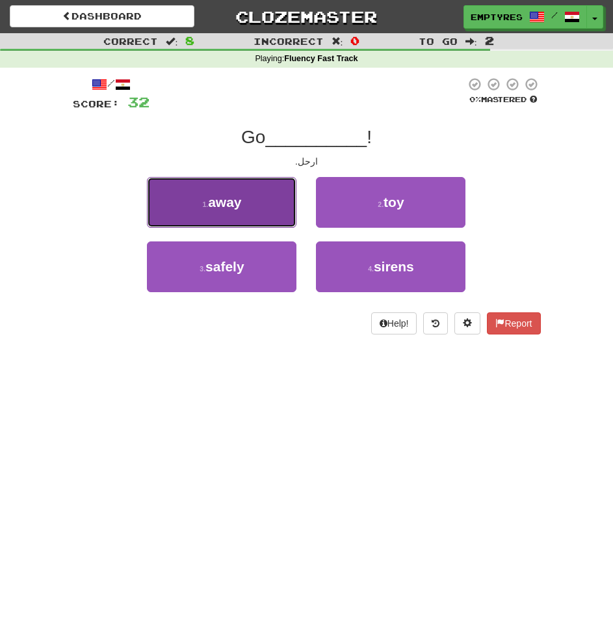
click at [205, 204] on small "1 ." at bounding box center [205, 204] width 6 height 8
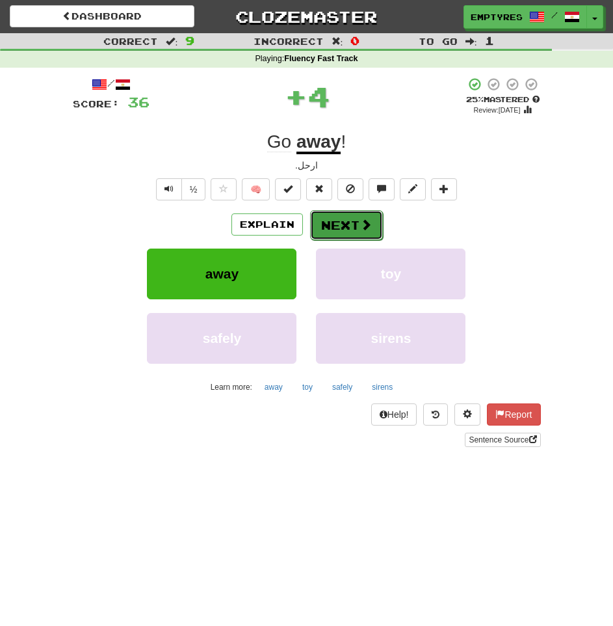
click at [341, 224] on button "Next" at bounding box center [346, 225] width 73 height 30
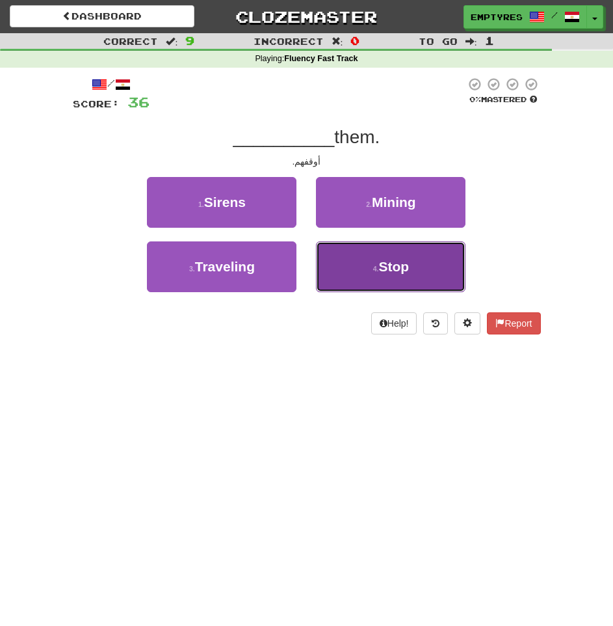
click at [431, 259] on button "4 . Stop" at bounding box center [391, 266] width 150 height 51
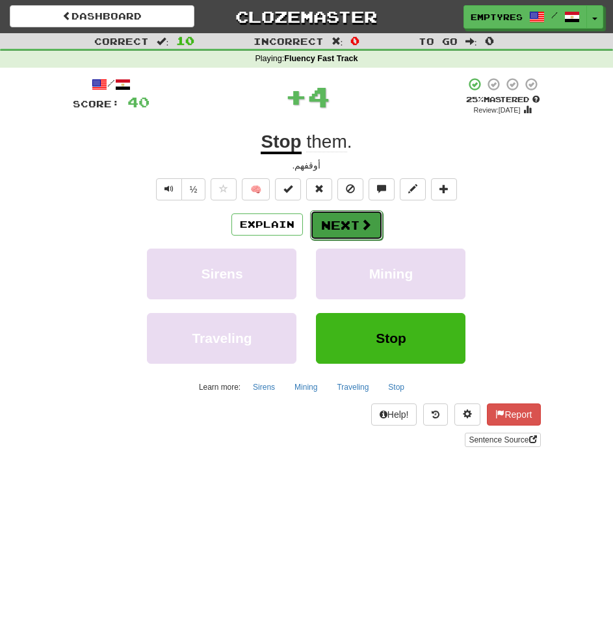
click at [351, 224] on button "Next" at bounding box center [346, 225] width 73 height 30
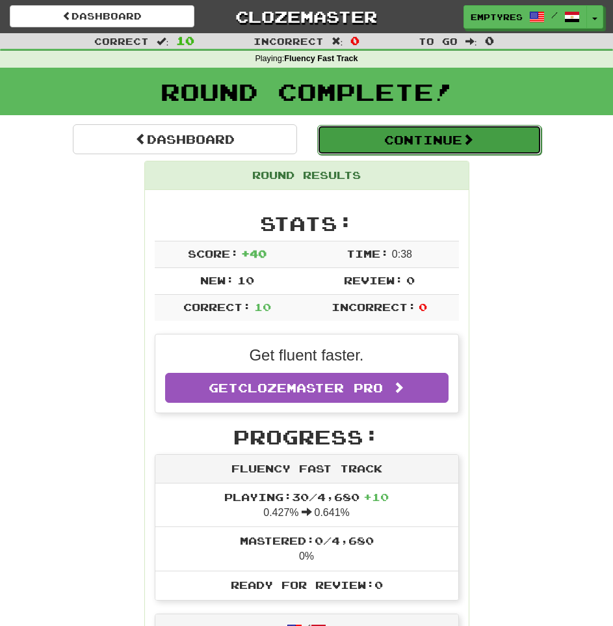
click at [451, 138] on button "Continue" at bounding box center [429, 140] width 224 height 30
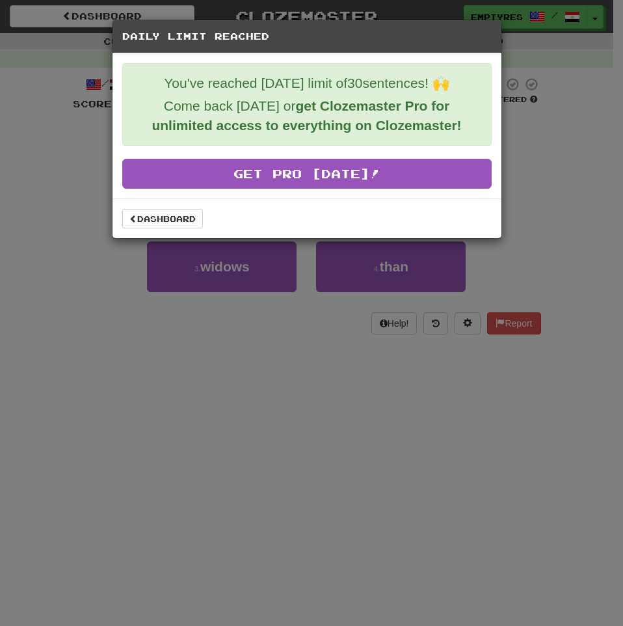
click at [592, 189] on div "Daily Limit Reached You've reached [DATE] limit of 30 sentences! 🙌 Come back [D…" at bounding box center [311, 313] width 623 height 626
